Goal: Task Accomplishment & Management: Use online tool/utility

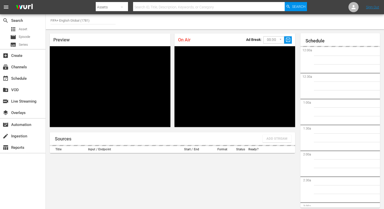
scroll to position [22, 0]
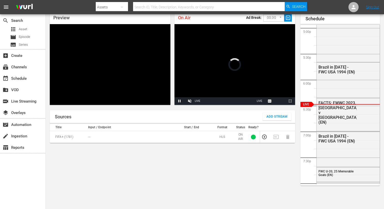
click at [272, 115] on span "Add Stream" at bounding box center [276, 117] width 21 height 6
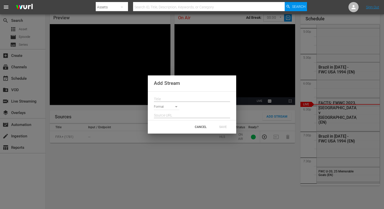
click at [205, 95] on div at bounding box center [192, 98] width 76 height 8
click at [201, 100] on input "text" at bounding box center [192, 99] width 76 height 8
paste input "Live Channel 12f79a68-49fa-4cf4-a5c2-4dce0c52c4fc eng FIFA U-20 World Cup [GEOG…"
type input "Live Channel 12f79a68-49fa-4cf4-a5c2-4dce0c52c4fc eng FIFA U-20 World Cup [GEOG…"
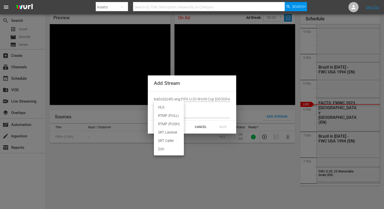
click at [166, 106] on body "menu Search By Assets Search ID, Title, Description, Keywords, or Category Sear…" at bounding box center [192, 82] width 384 height 209
click at [166, 108] on li "HLS" at bounding box center [169, 107] width 30 height 8
type input "HLS"
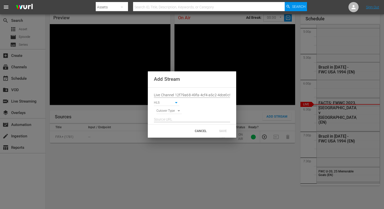
click at [166, 111] on body "menu Search By Assets Search ID, Title, Description, Keywords, or Category Sear…" at bounding box center [192, 82] width 384 height 209
click at [166, 124] on ul "SCHEDULE SIGNAL" at bounding box center [169, 115] width 26 height 21
click at [167, 122] on li "SIGNAL" at bounding box center [169, 120] width 26 height 8
type input "SIGNAL"
click at [167, 122] on input "text" at bounding box center [192, 120] width 76 height 8
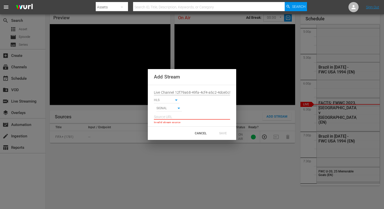
paste input "[URL][DOMAIN_NAME][DATE][DATE]"
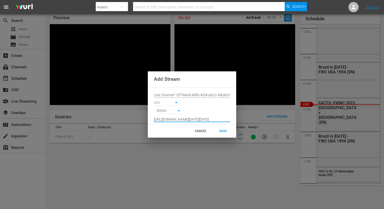
scroll to position [0, 372]
type input "[URL][DOMAIN_NAME][DATE][DATE]"
click at [223, 131] on div "SAVE" at bounding box center [223, 130] width 22 height 9
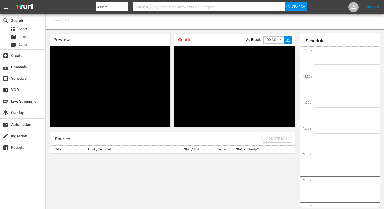
type input "FIFA+ [DEMOGRAPHIC_DATA] Local (1778)"
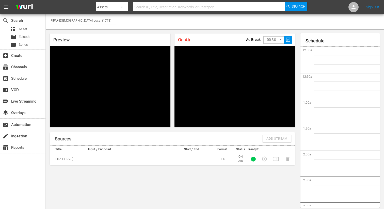
scroll to position [878, 0]
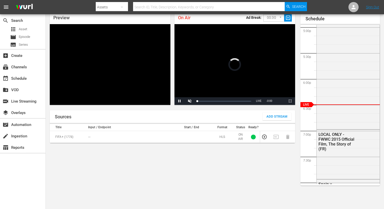
click at [274, 118] on span "Add Stream" at bounding box center [276, 117] width 21 height 6
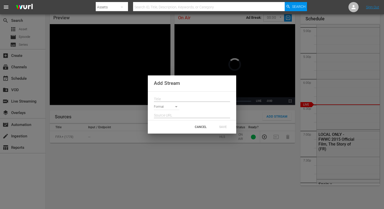
click at [167, 99] on input "text" at bounding box center [192, 99] width 76 height 8
paste input "Live Channel 12f79a68-49fa-4cf4-a5c2-4dce0c52c4fc eng FIFA U-20 World Cup [GEOG…"
type input "Live Channel 12f79a68-49fa-4cf4-a5c2-4dce0c52c4fc eng FIFA U-20 World Cup [GEOG…"
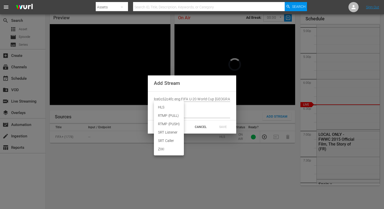
scroll to position [0, 0]
click at [164, 107] on body "menu Search By Assets Search ID, Title, Description, Keywords, or Category Sear…" at bounding box center [192, 82] width 384 height 209
click at [161, 109] on li "HLS" at bounding box center [169, 107] width 30 height 8
type input "HLS"
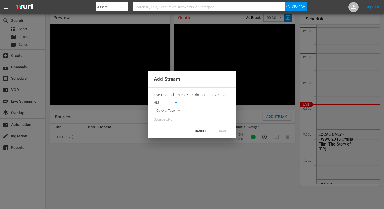
click at [161, 111] on body "menu Search By Assets Search ID, Title, Description, Keywords, or Category Sear…" at bounding box center [192, 82] width 384 height 209
click at [163, 118] on li "SIGNAL" at bounding box center [169, 120] width 26 height 8
type input "SIGNAL"
click at [160, 118] on input "text" at bounding box center [192, 120] width 76 height 8
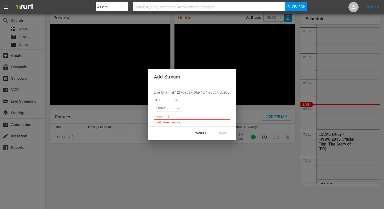
paste input "[URL][DOMAIN_NAME][DATE][DATE]"
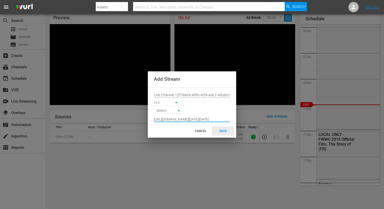
type input "[URL][DOMAIN_NAME][DATE][DATE]"
click at [225, 132] on div "SAVE" at bounding box center [223, 130] width 22 height 9
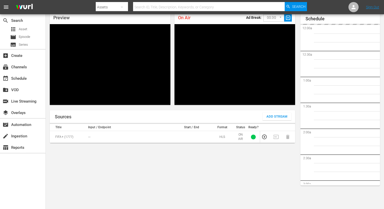
scroll to position [22, 0]
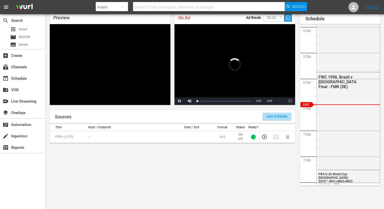
click at [268, 117] on span "Add Stream" at bounding box center [276, 117] width 21 height 6
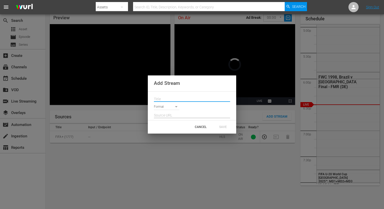
click at [171, 101] on input "text" at bounding box center [192, 99] width 76 height 8
paste input "Live Channel 12f79a68-49fa-4cf4-a5c2-4dce0c52c4fc eng FIFA U-20 World Cup [GEOG…"
type input "Live Channel 12f79a68-49fa-4cf4-a5c2-4dce0c52c4fc eng FIFA U-20 World Cup [GEOG…"
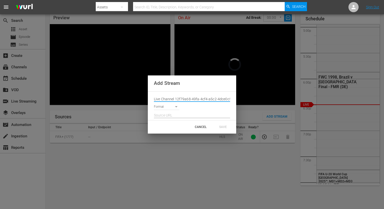
click at [168, 106] on body "menu Search By Assets Search ID, Title, Description, Keywords, or Category Sear…" at bounding box center [192, 82] width 384 height 209
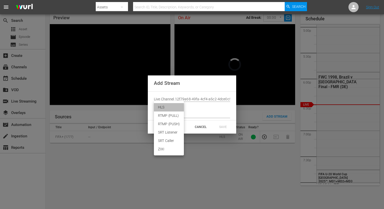
click at [165, 109] on li "HLS" at bounding box center [169, 107] width 30 height 8
type input "HLS"
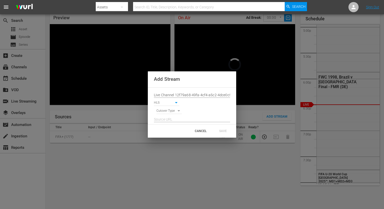
click at [163, 111] on body "menu Search By Assets Search ID, Title, Description, Keywords, or Category Sear…" at bounding box center [192, 82] width 384 height 209
click at [164, 122] on li "SIGNAL" at bounding box center [169, 120] width 26 height 8
type input "SIGNAL"
click at [167, 120] on input "text" at bounding box center [192, 120] width 76 height 8
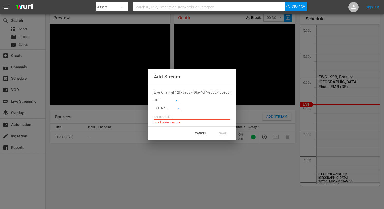
paste input "[URL][DOMAIN_NAME][DATE][DATE]"
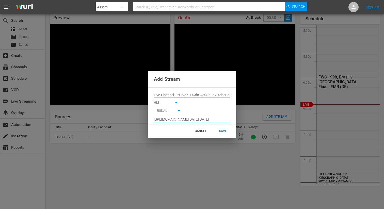
type input "[URL][DOMAIN_NAME][DATE][DATE]"
click at [225, 131] on div "SAVE" at bounding box center [223, 130] width 22 height 9
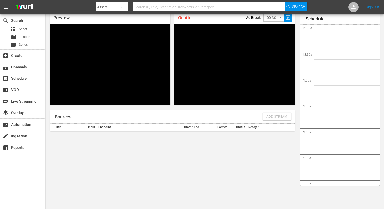
scroll to position [879, 0]
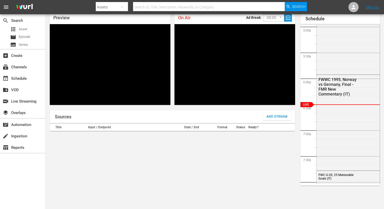
click at [268, 116] on span "Add Stream" at bounding box center [276, 117] width 21 height 6
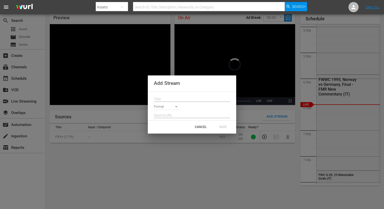
click at [183, 99] on input "text" at bounding box center [192, 99] width 76 height 8
paste input "Live Channel 12f79a68-49fa-4cf4-a5c2-4dce0c52c4fc eng FIFA U-20 World Cup [GEOG…"
type input "Live Channel 12f79a68-49fa-4cf4-a5c2-4dce0c52c4fc eng FIFA U-20 World Cup [GEOG…"
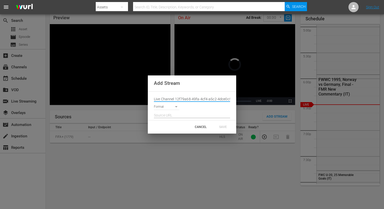
click at [166, 107] on body "menu Search By Assets Search ID, Title, Description, Keywords, or Category Sear…" at bounding box center [192, 82] width 384 height 209
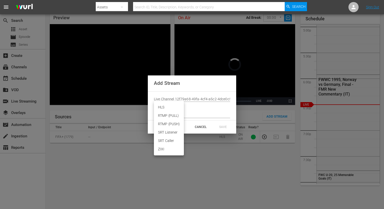
click at [164, 109] on li "HLS" at bounding box center [169, 107] width 30 height 8
type input "HLS"
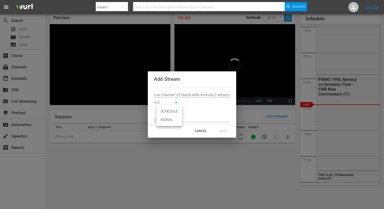
click at [164, 111] on body "menu Search By Assets Search ID, Title, Description, Keywords, or Category Sear…" at bounding box center [192, 82] width 384 height 209
click at [168, 119] on li "SIGNAL" at bounding box center [169, 120] width 26 height 8
type input "SIGNAL"
click at [165, 119] on input "text" at bounding box center [192, 120] width 76 height 8
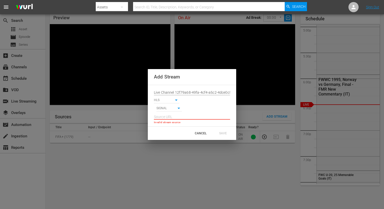
paste input "[URL][DOMAIN_NAME][DATE][DATE]"
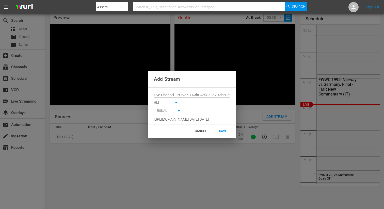
scroll to position [0, 372]
type input "[URL][DOMAIN_NAME][DATE][DATE]"
click at [222, 133] on div "SAVE" at bounding box center [223, 130] width 22 height 9
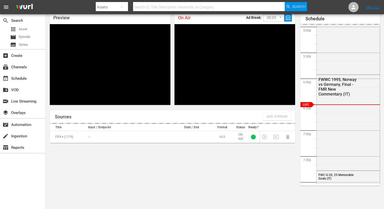
scroll to position [0, 0]
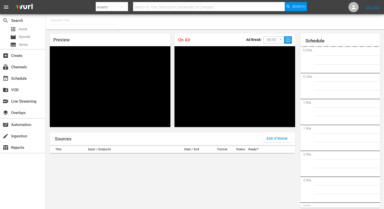
type input "FIFA+ Portuguese Local (1776)"
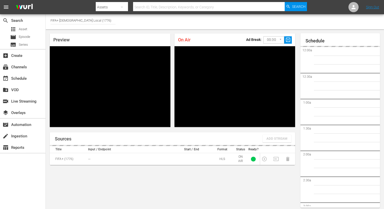
scroll to position [22, 0]
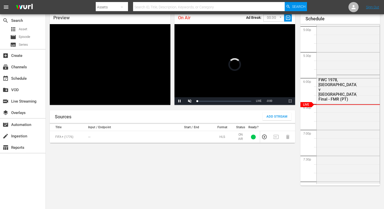
click at [273, 117] on span "Add Stream" at bounding box center [276, 117] width 21 height 6
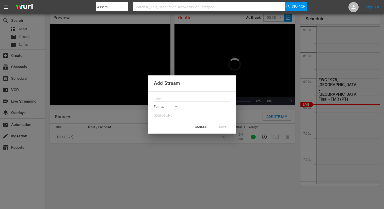
click at [175, 101] on input "text" at bounding box center [192, 99] width 76 height 8
paste input "Live Channel 12f79a68-49fa-4cf4-a5c2-4dce0c52c4fc eng FIFA U-20 World Cup [GEOG…"
type input "Live Channel 12f79a68-49fa-4cf4-a5c2-4dce0c52c4fc eng FIFA U-20 World Cup [GEOG…"
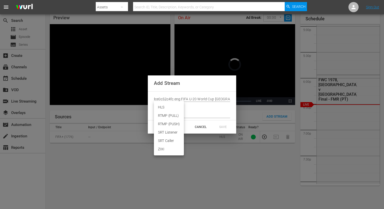
scroll to position [0, 0]
click at [165, 109] on body "menu Search By Assets Search ID, Title, Description, Keywords, or Category Sear…" at bounding box center [192, 82] width 384 height 209
click at [161, 109] on li "HLS" at bounding box center [169, 107] width 30 height 8
type input "HLS"
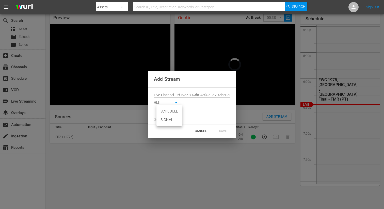
click at [161, 110] on body "menu Search By Assets Search ID, Title, Description, Keywords, or Category Sear…" at bounding box center [192, 82] width 384 height 209
click at [162, 117] on li "SIGNAL" at bounding box center [169, 120] width 26 height 8
type input "SIGNAL"
click at [162, 117] on input "text" at bounding box center [192, 120] width 76 height 8
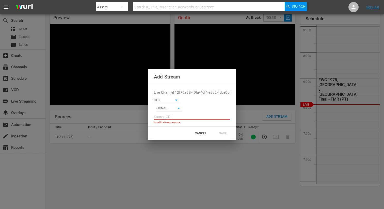
paste input "[URL][DOMAIN_NAME][DATE][DATE]"
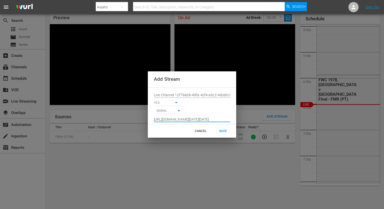
type input "[URL][DOMAIN_NAME][DATE][DATE]"
click at [220, 130] on div "SAVE" at bounding box center [223, 130] width 22 height 9
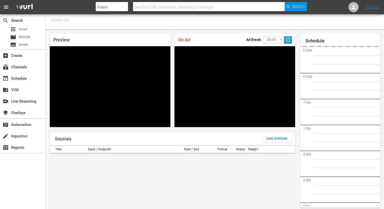
type input "FIFA+ Spanish Global (1780)"
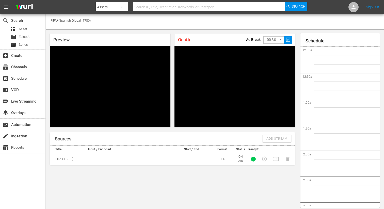
scroll to position [22, 0]
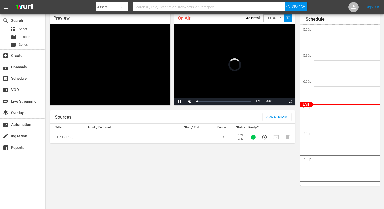
click at [275, 117] on span "Add Stream" at bounding box center [276, 117] width 21 height 6
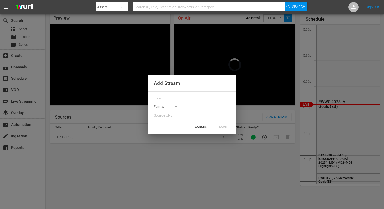
click at [175, 100] on input "text" at bounding box center [192, 99] width 76 height 8
paste input "Live Channel 12f79a68-49fa-4cf4-a5c2-4dce0c52c4fc eng FIFA U-20 World Cup [GEOG…"
type input "Live Channel 12f79a68-49fa-4cf4-a5c2-4dce0c52c4fc eng FIFA U-20 World Cup [GEOG…"
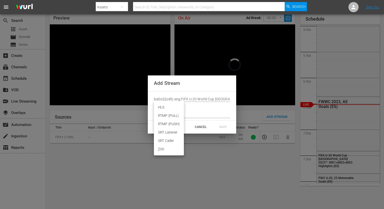
scroll to position [0, 0]
click at [171, 106] on body "menu Search By Assets Search ID, Title, Description, Keywords, or Category Sear…" at bounding box center [192, 82] width 384 height 209
click at [165, 108] on li "HLS" at bounding box center [169, 107] width 30 height 8
type input "HLS"
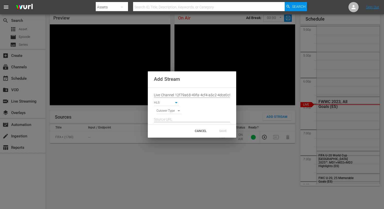
click at [165, 114] on div at bounding box center [192, 118] width 76 height 8
click at [165, 112] on body "menu Search By Assets Search ID, Title, Description, Keywords, or Category Sear…" at bounding box center [192, 82] width 384 height 209
click at [165, 118] on li "SIGNAL" at bounding box center [169, 120] width 26 height 8
type input "SIGNAL"
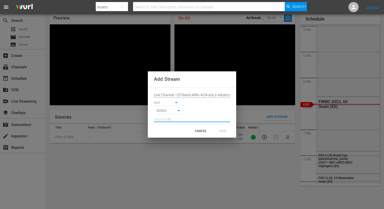
click at [161, 118] on input "text" at bounding box center [192, 120] width 76 height 8
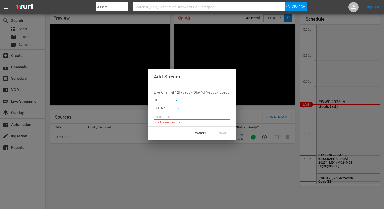
paste input "[URL][DOMAIN_NAME][DATE][DATE]"
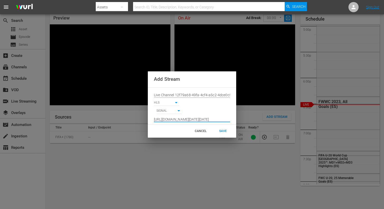
scroll to position [0, 372]
type input "[URL][DOMAIN_NAME][DATE][DATE]"
click at [219, 130] on div "SAVE" at bounding box center [223, 130] width 22 height 9
